Goal: Task Accomplishment & Management: Manage account settings

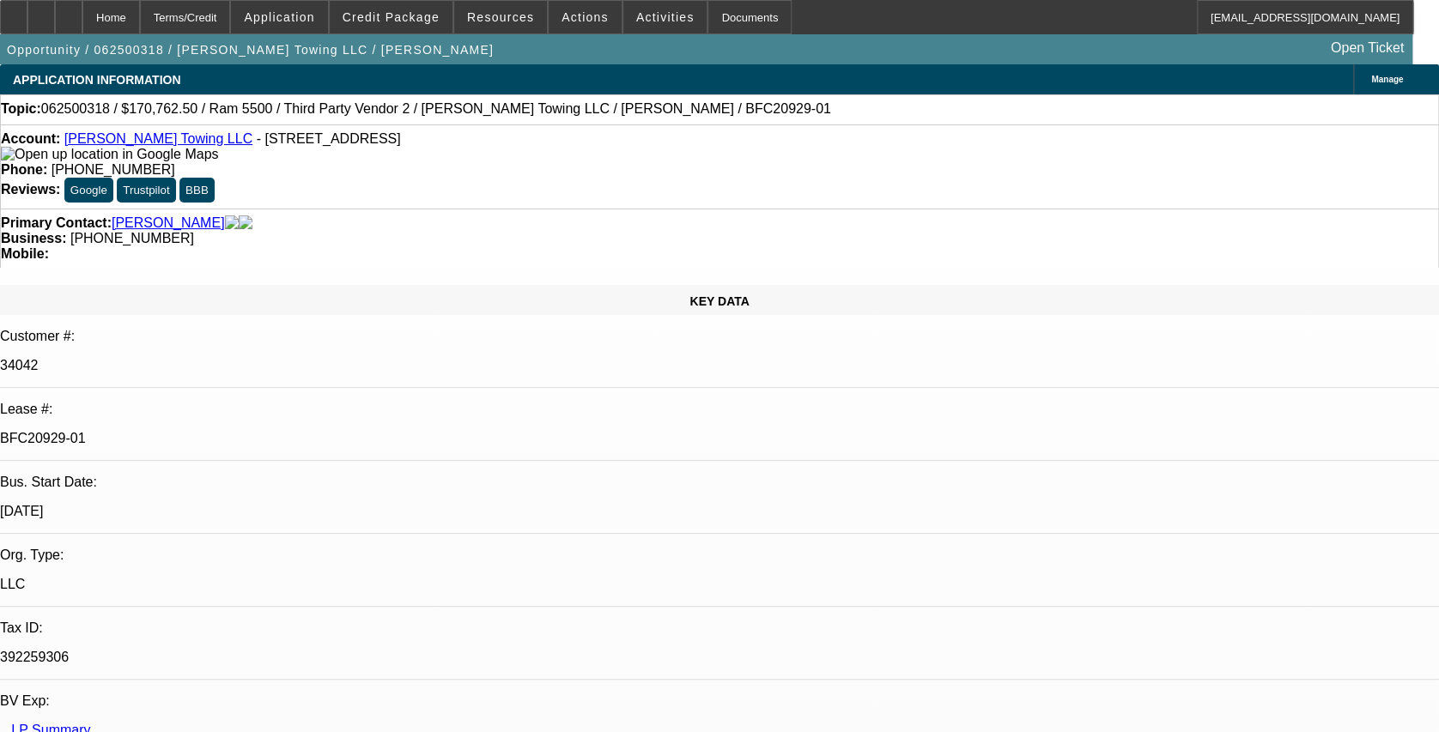
select select "0"
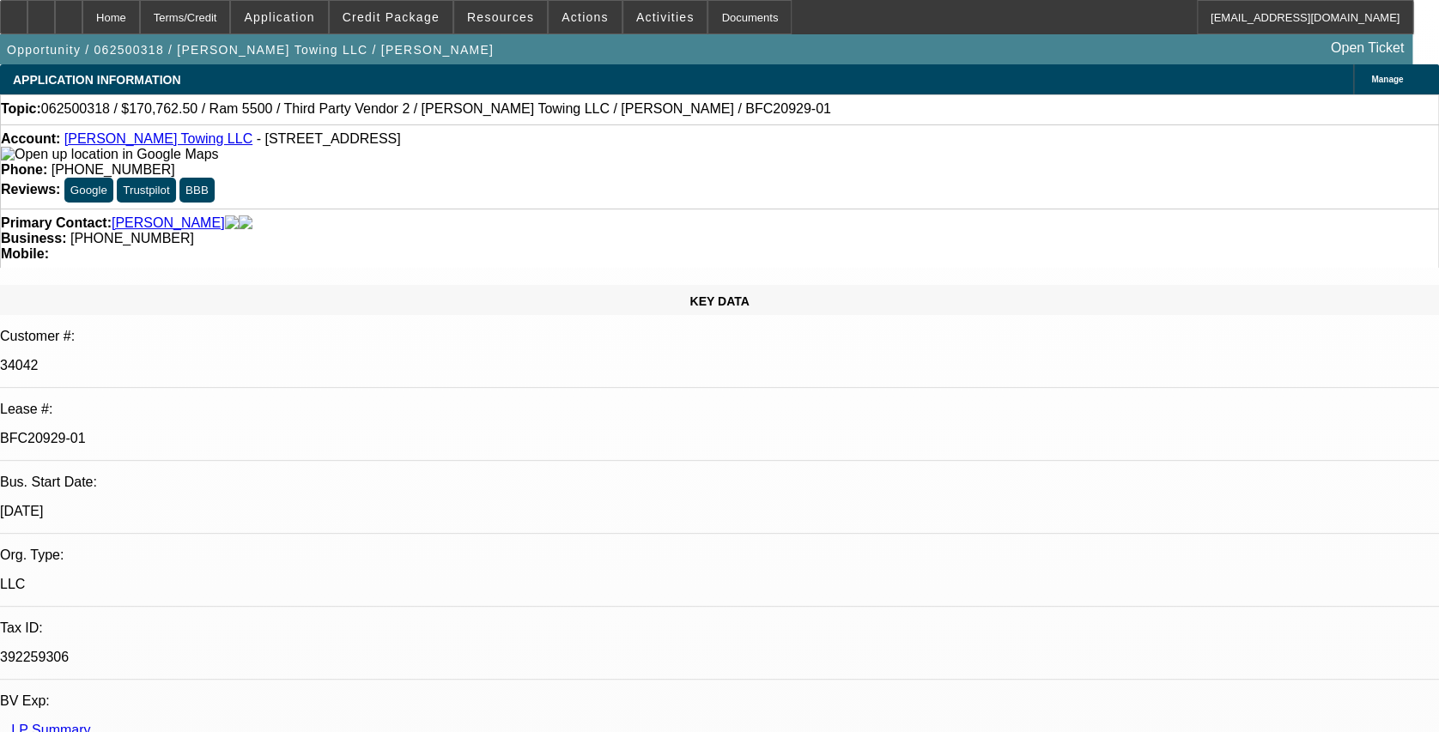
select select "0"
select select "1"
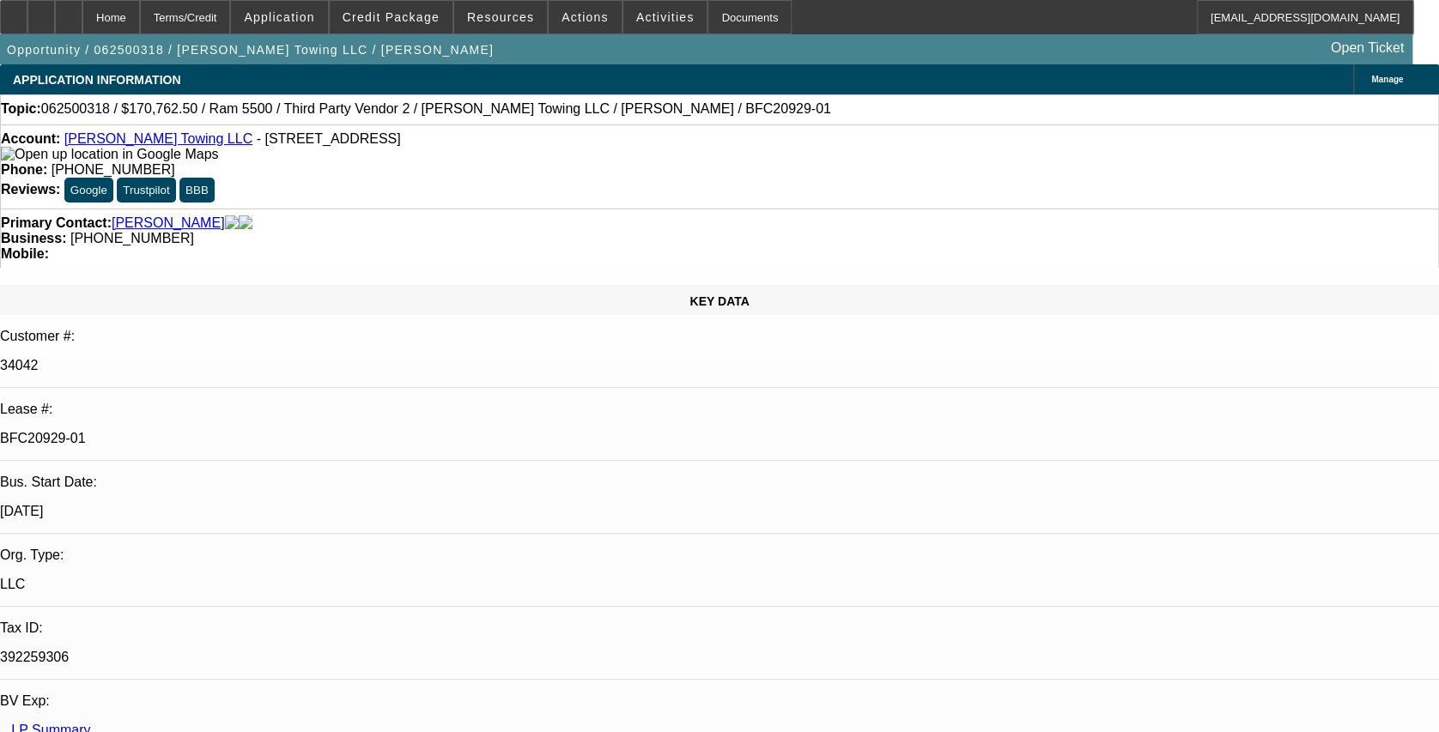
select select "2"
select select "6"
select select "1"
select select "2"
select select "6"
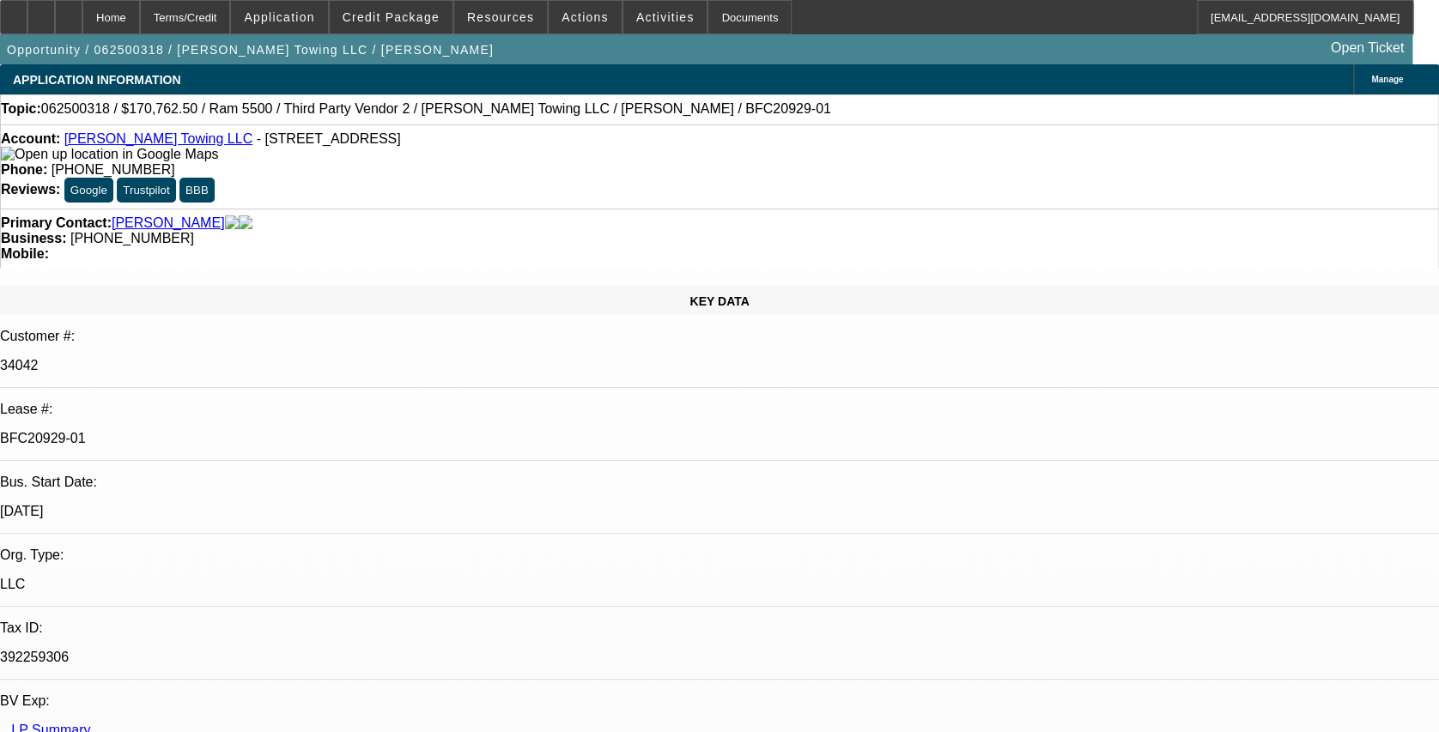
select select "1"
select select "2"
select select "6"
select select "1"
select select "2"
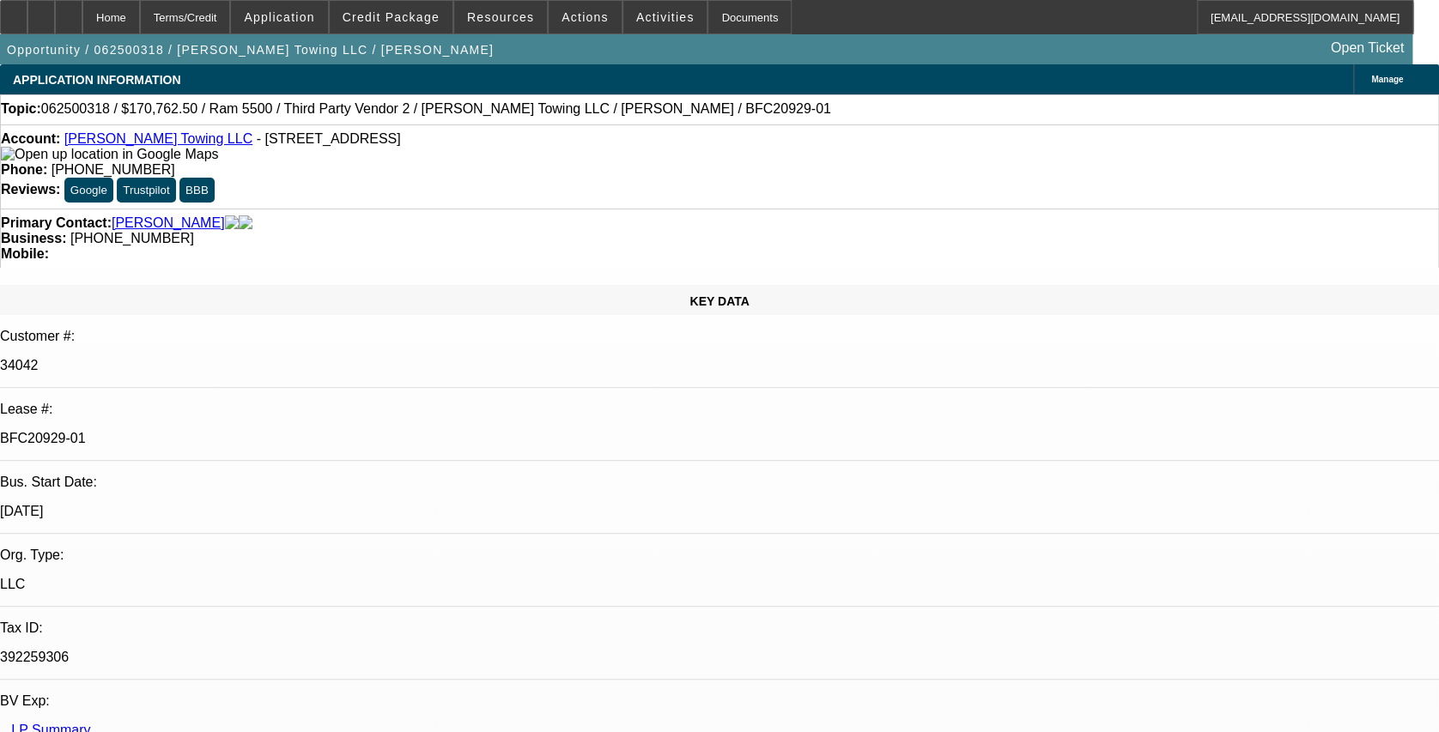
select select "6"
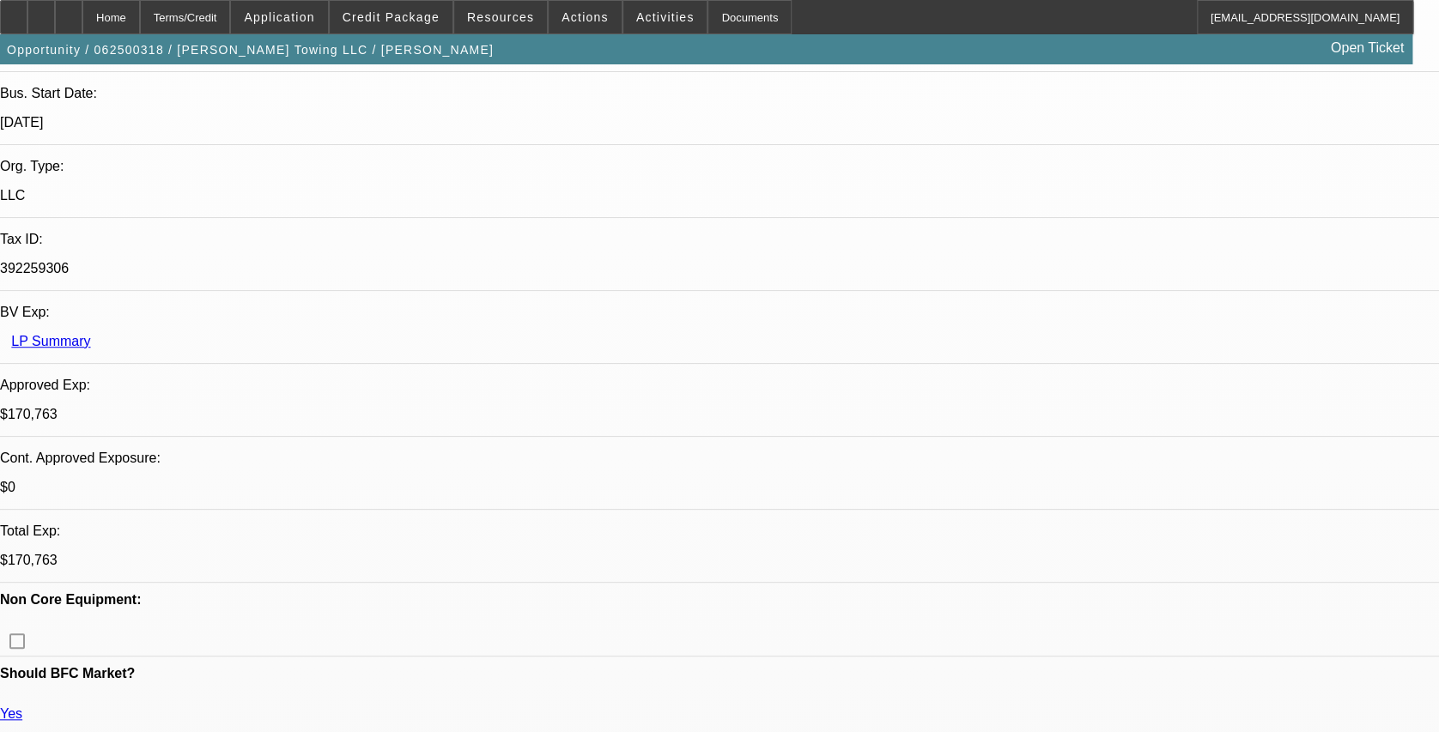
scroll to position [458, 0]
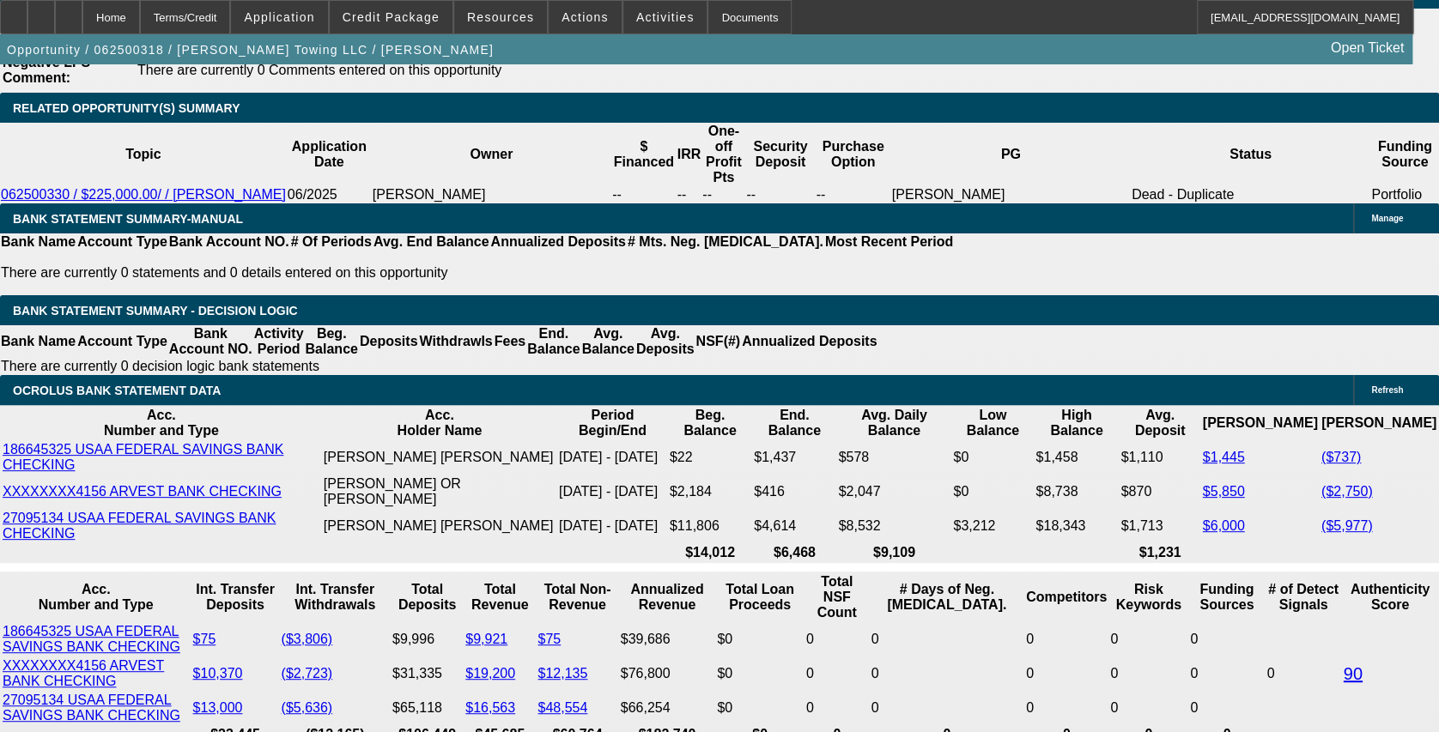
scroll to position [3318, 0]
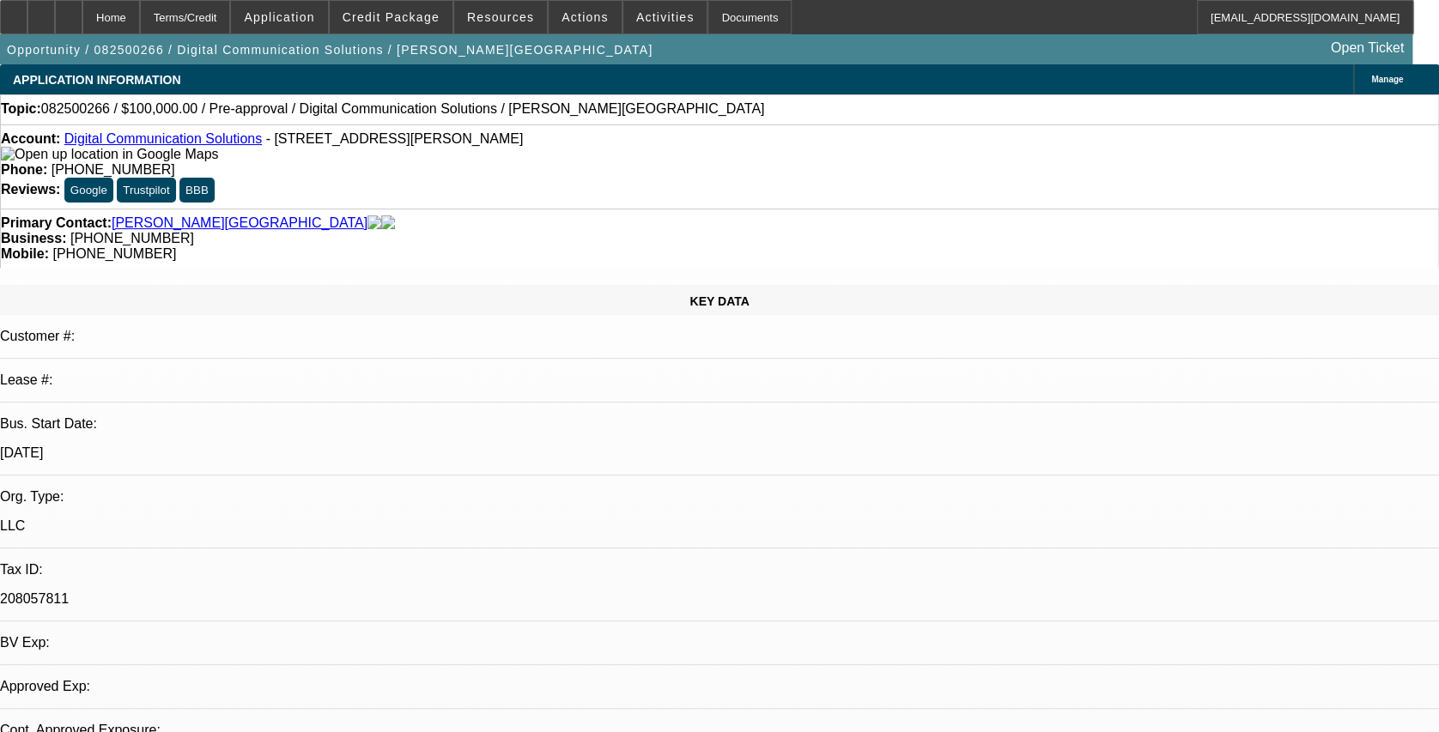
select select "0"
select select "2"
select select "0.1"
select select "1"
select select "2"
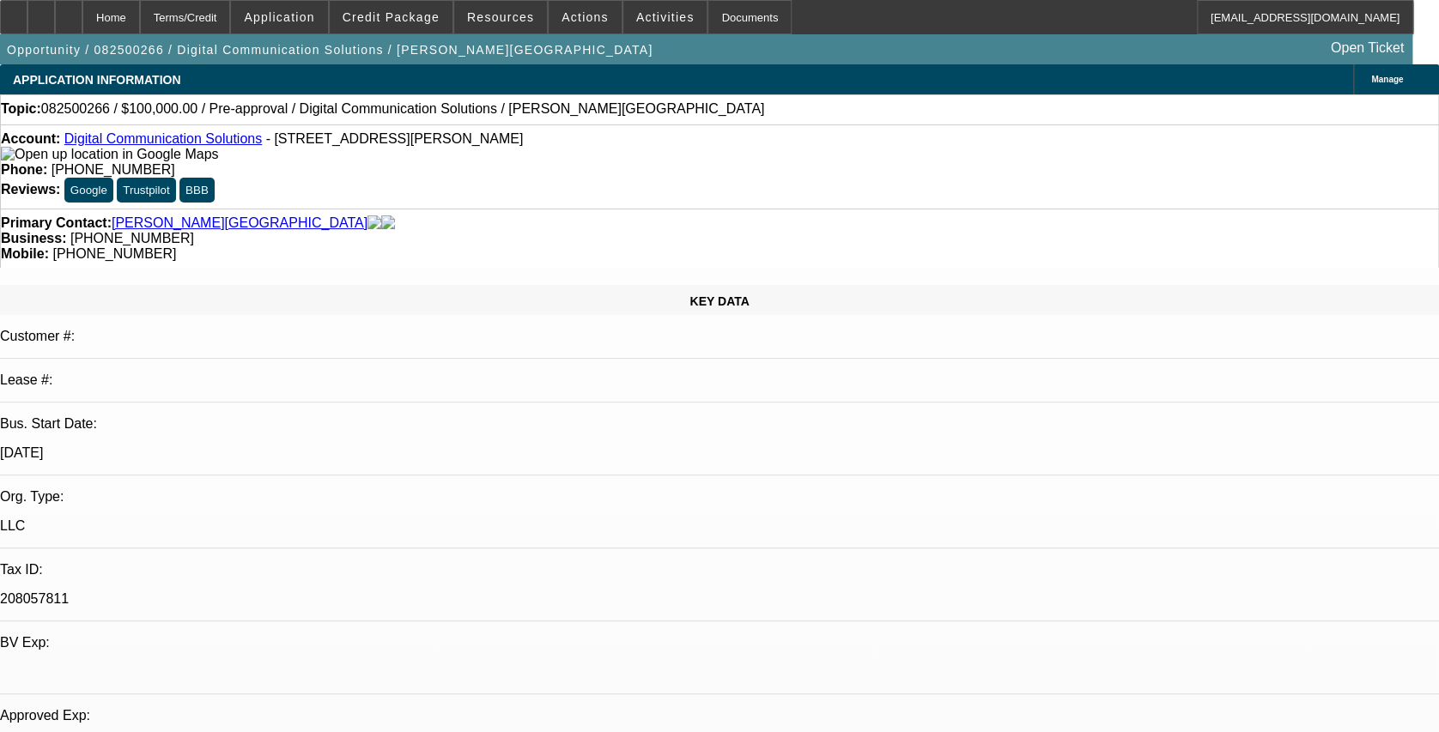
select select "4"
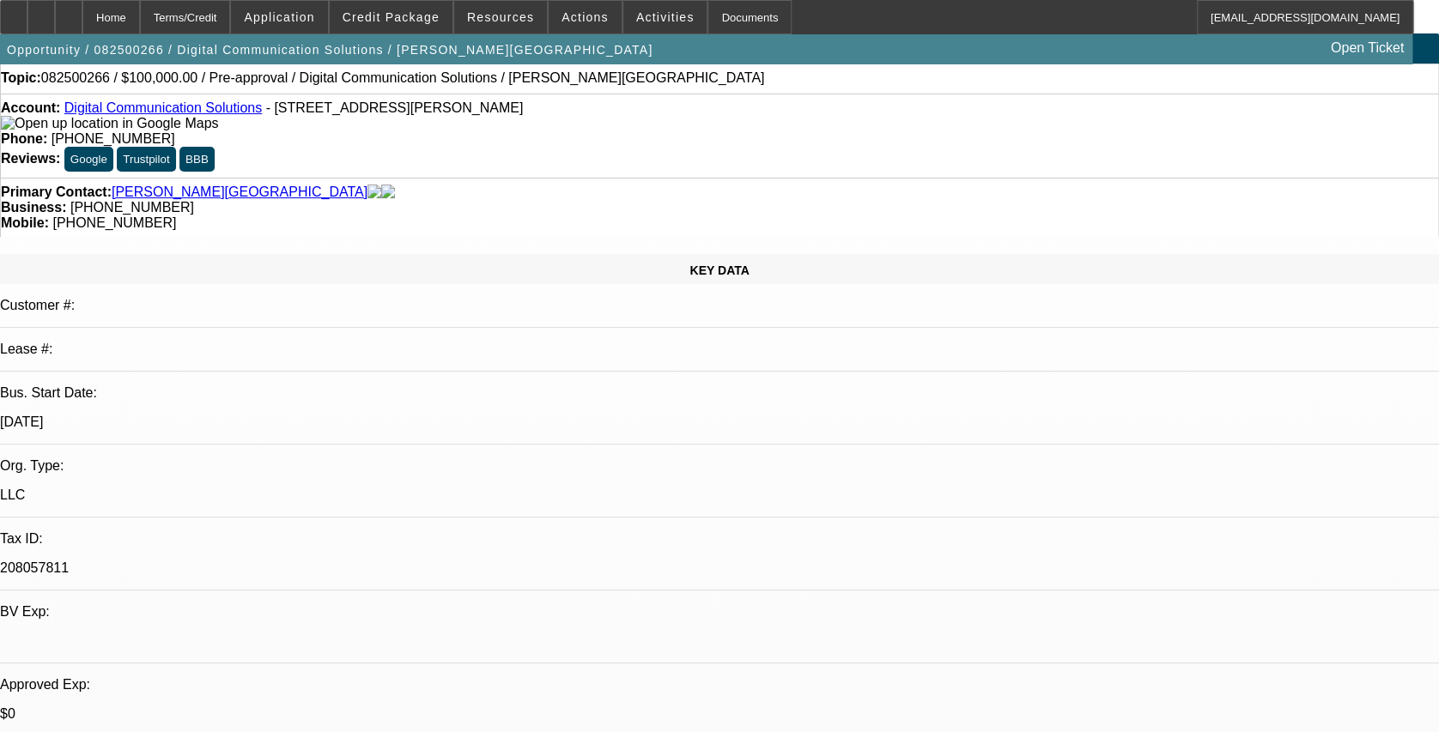
scroll to position [29, 0]
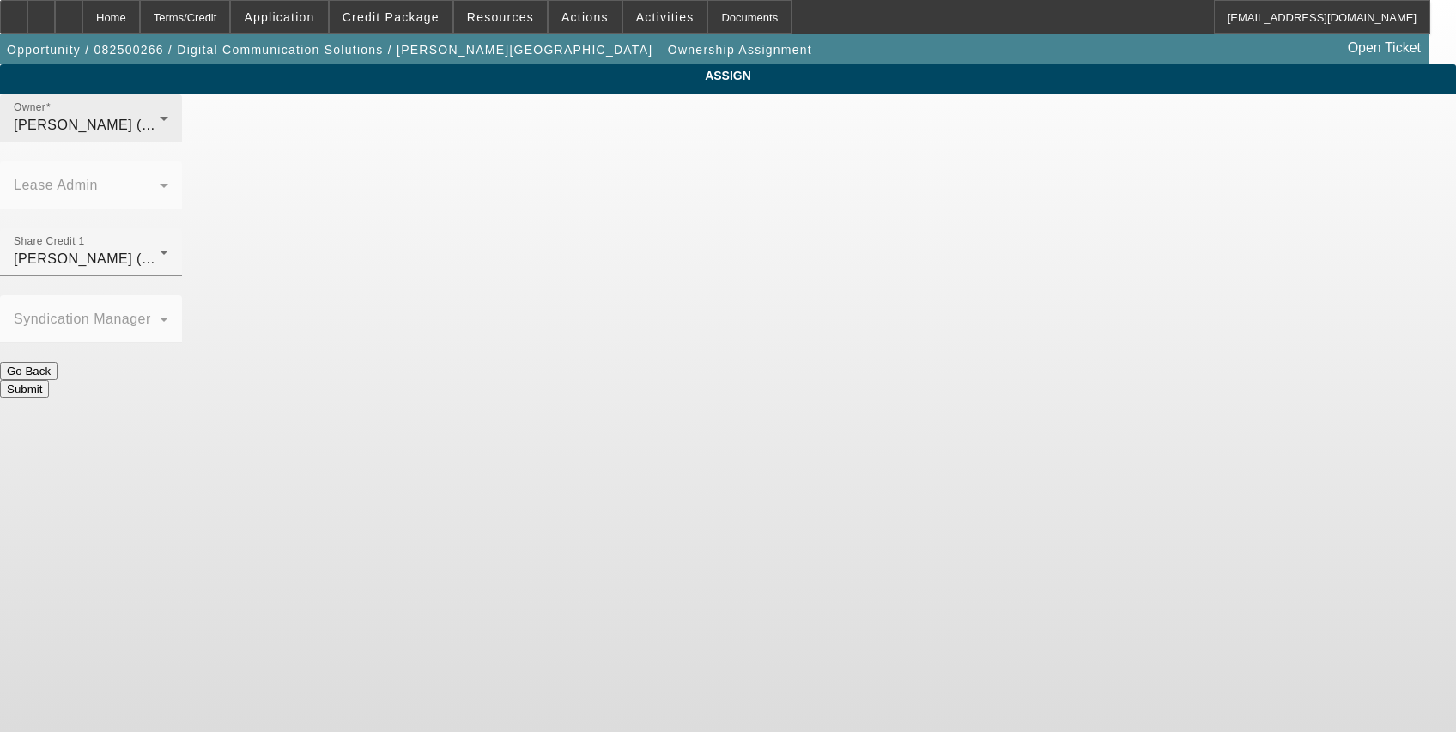
click at [160, 135] on div "[PERSON_NAME] (Lvl 19)" at bounding box center [87, 125] width 146 height 21
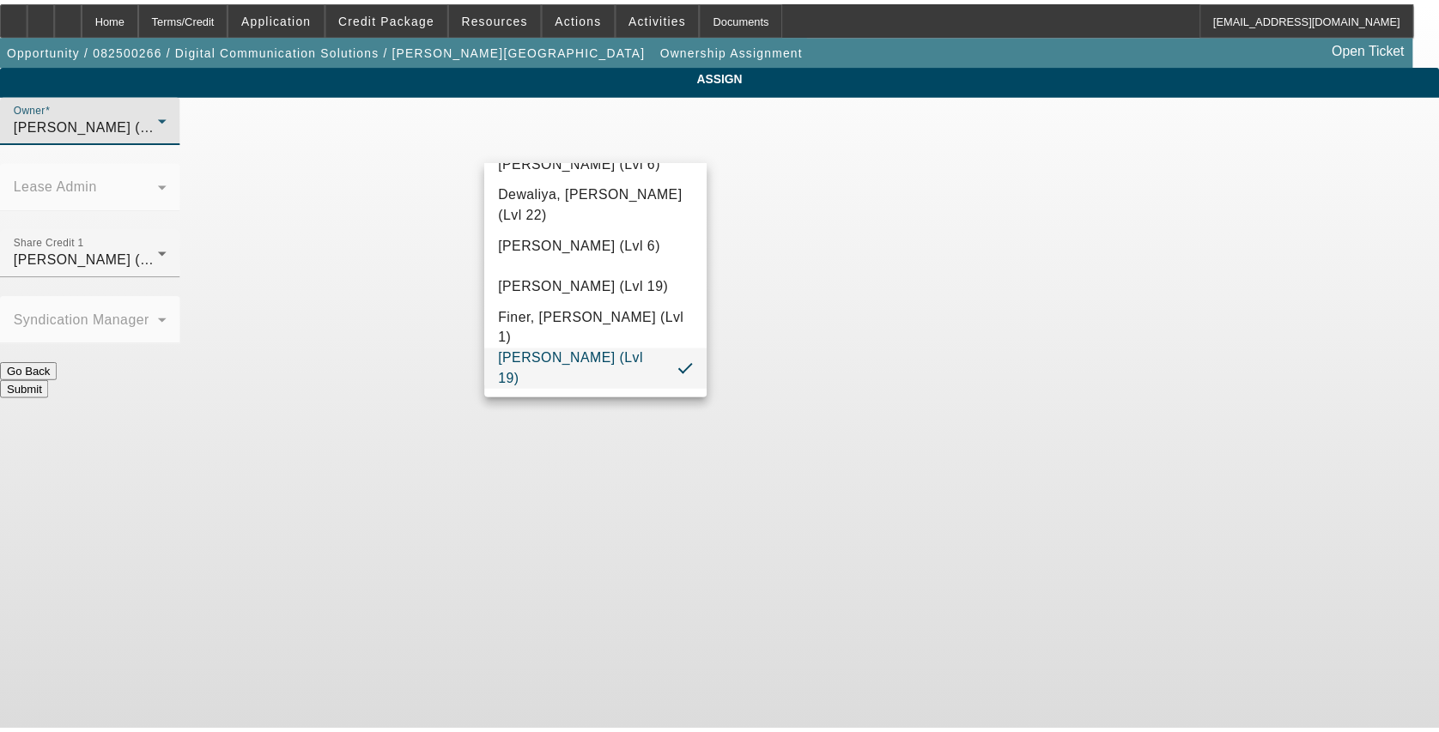
scroll to position [295, 0]
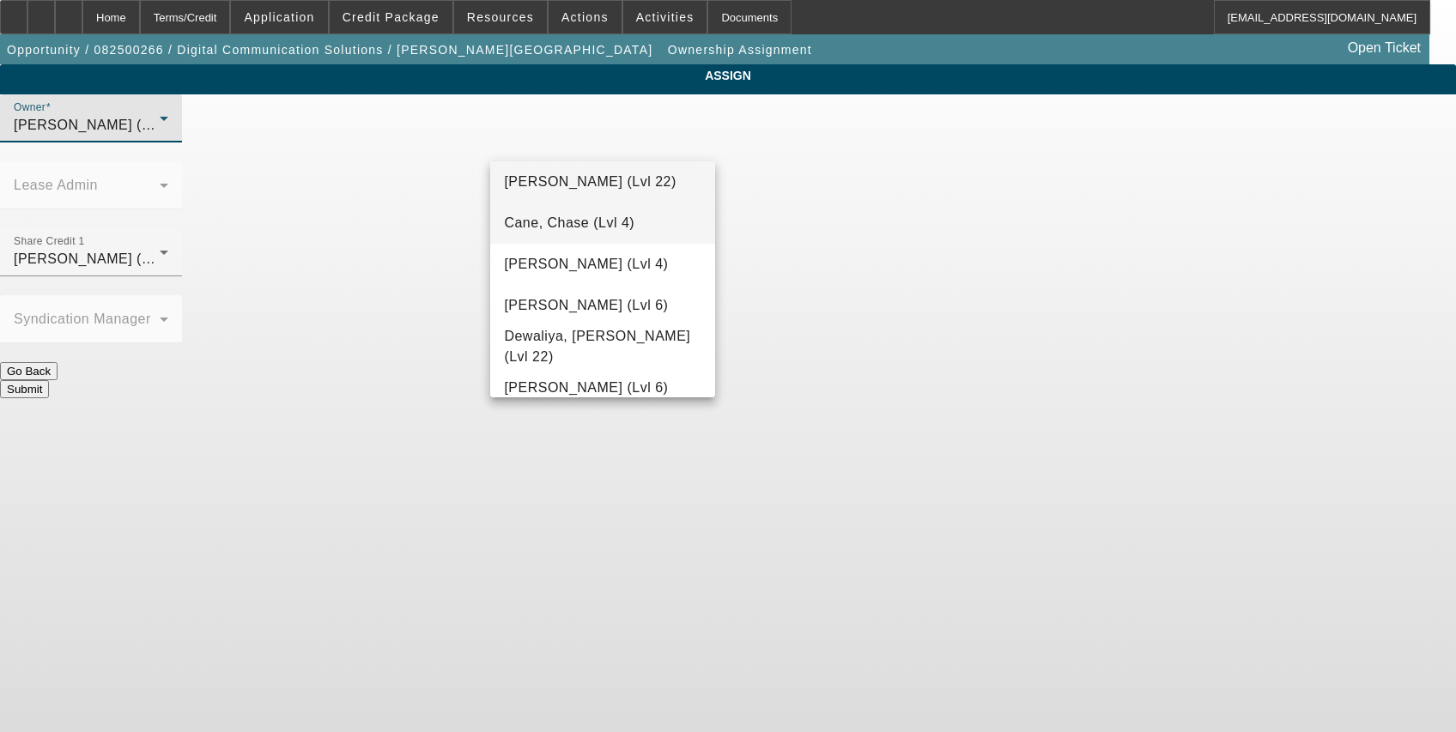
click at [563, 223] on span "Cane, Chase (Lvl 4)" at bounding box center [569, 223] width 131 height 21
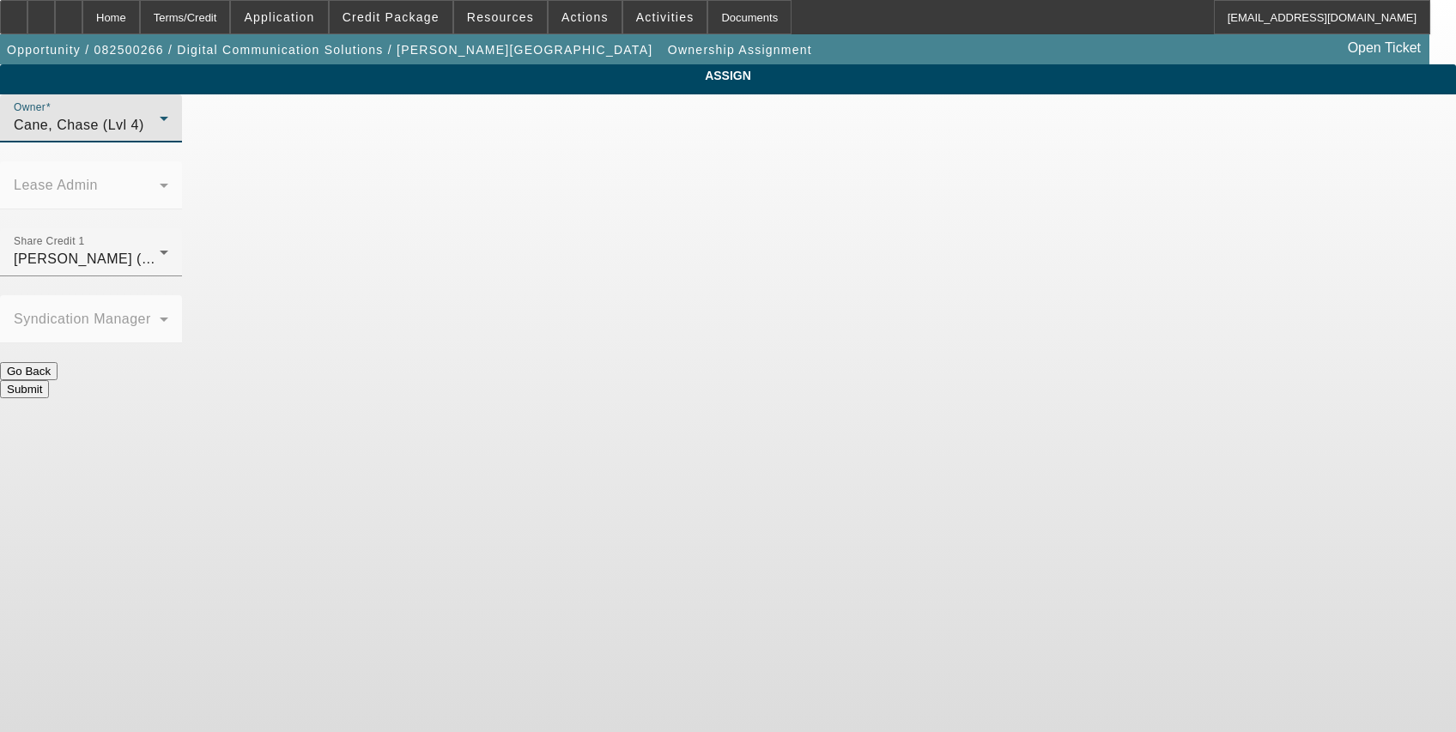
click at [49, 380] on button "Submit" at bounding box center [24, 389] width 49 height 18
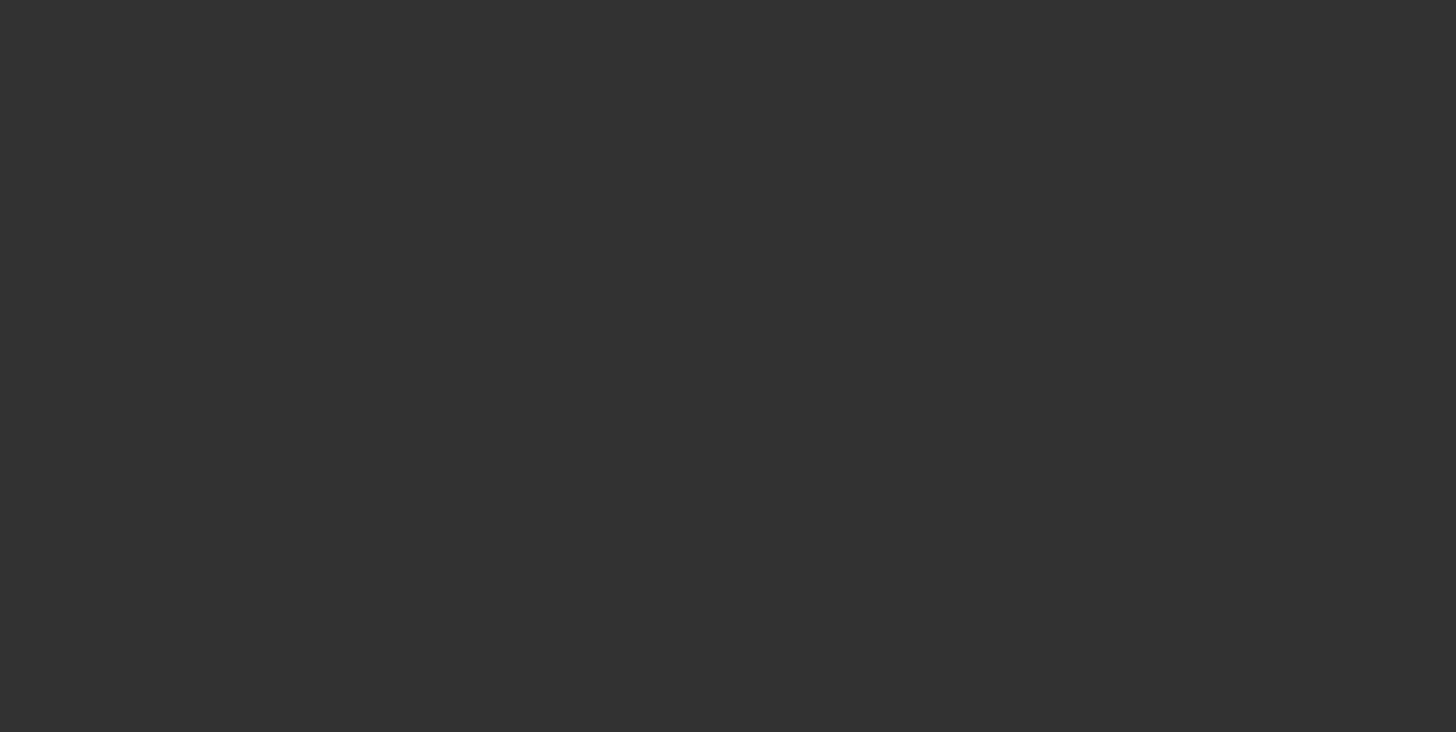
select select "0"
select select "2"
select select "0.1"
select select "4"
